Goal: Check status: Check status

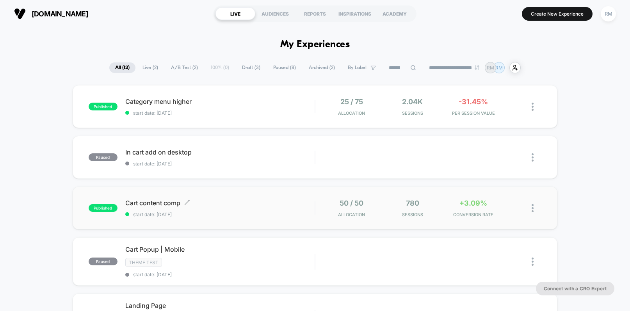
click at [238, 210] on div "Cart content comp Click to edit experience details Click to edit experience det…" at bounding box center [220, 208] width 190 height 18
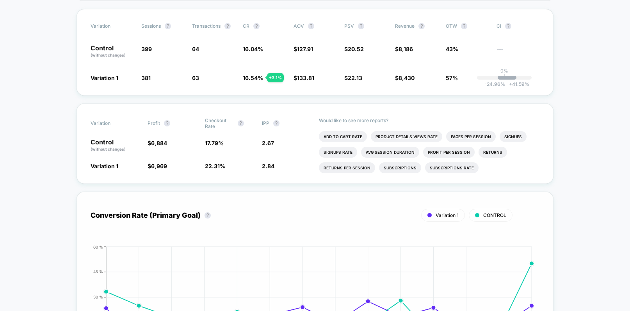
scroll to position [148, 0]
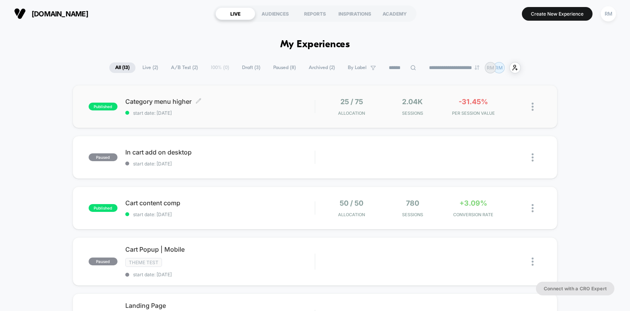
click at [240, 103] on span "Category menu higher Click to edit experience details" at bounding box center [220, 102] width 190 height 8
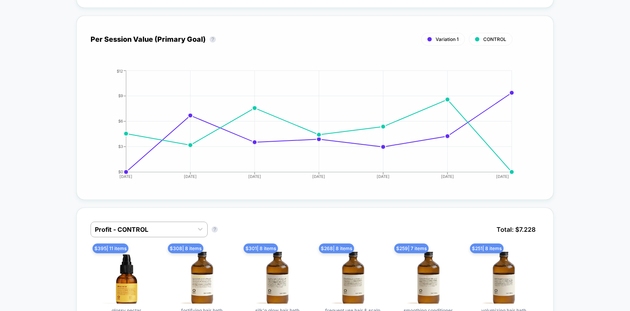
scroll to position [91, 0]
